Goal: Find specific page/section: Find specific page/section

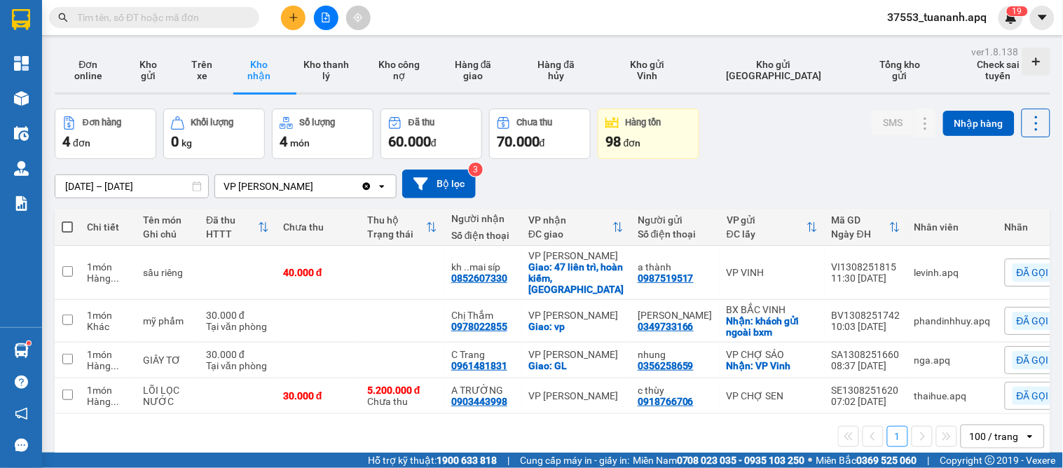
scroll to position [64, 0]
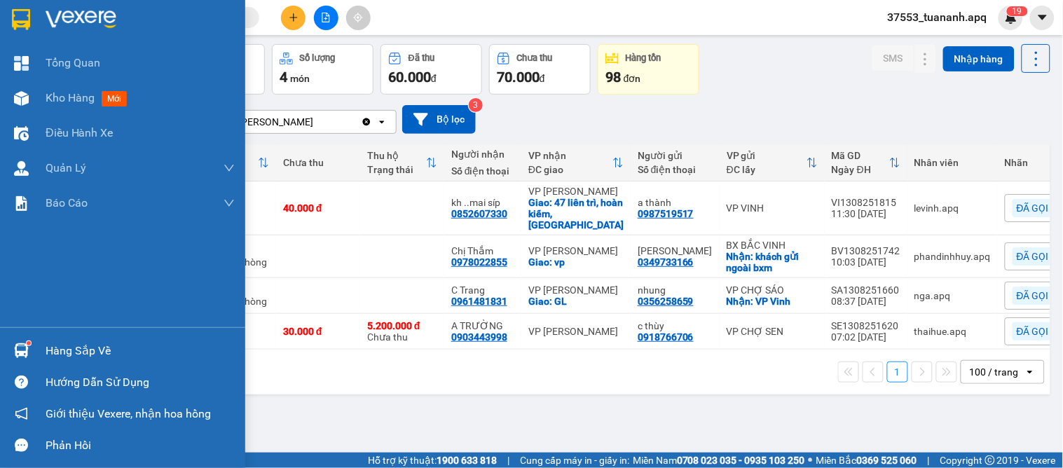
click at [27, 349] on img at bounding box center [21, 350] width 15 height 15
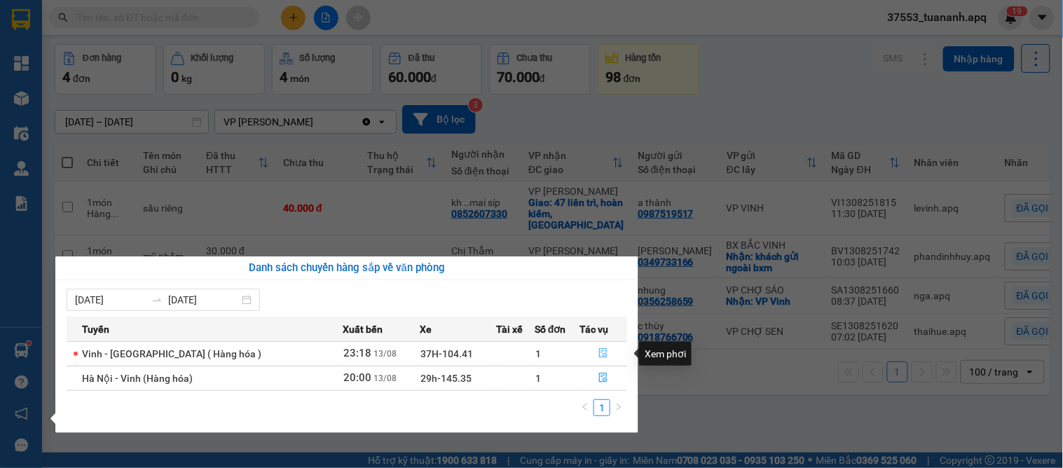
click at [598, 350] on icon "file-done" at bounding box center [603, 353] width 10 height 10
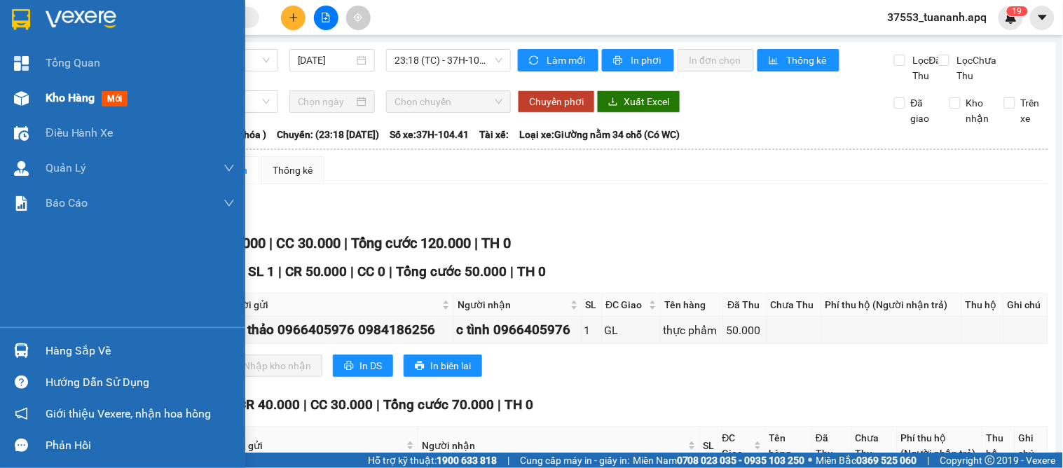
click at [48, 92] on span "Kho hàng" at bounding box center [70, 97] width 49 height 13
